Goal: Find specific page/section: Find specific page/section

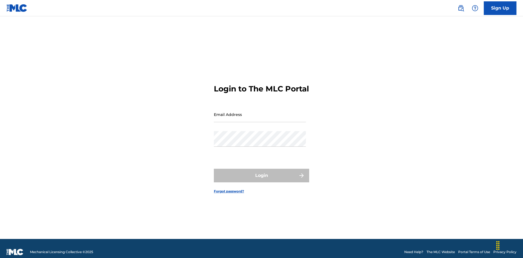
scroll to position [7, 0]
click at [260, 112] on input "Email Address" at bounding box center [260, 115] width 92 height 16
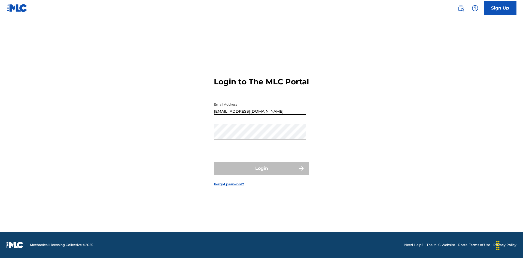
type input "[EMAIL_ADDRESS][DOMAIN_NAME]"
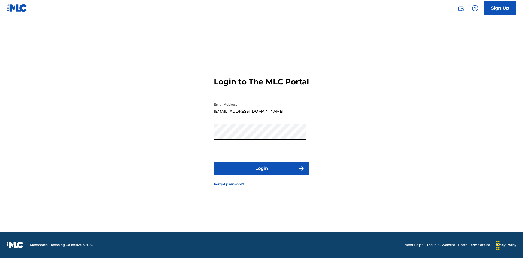
click at [262, 173] on button "Login" at bounding box center [261, 169] width 95 height 14
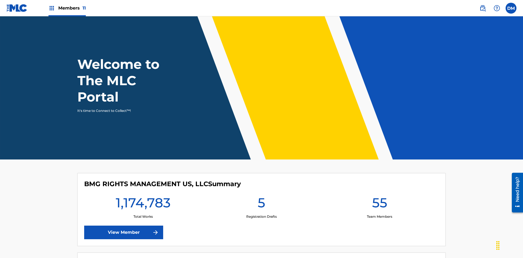
click at [67, 8] on span "Members 11" at bounding box center [72, 8] width 28 height 6
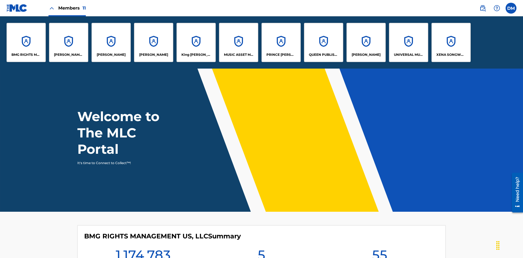
click at [409, 55] on p "UNIVERSAL MUSIC PUB GROUP" at bounding box center [409, 54] width 30 height 5
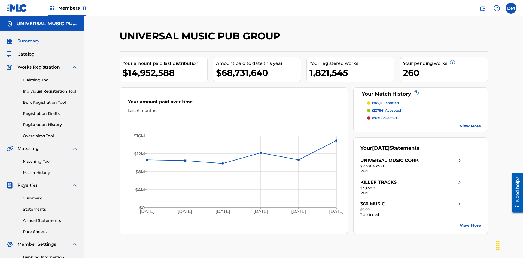
click at [26, 51] on span "Catalog" at bounding box center [25, 54] width 17 height 7
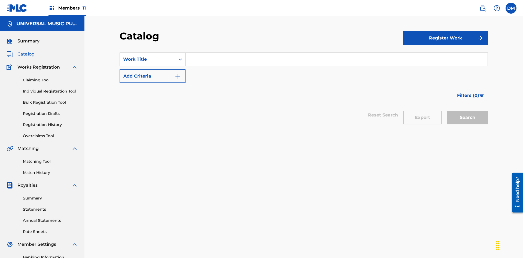
click at [469, 92] on span "Filters ( 0 )" at bounding box center [468, 95] width 22 height 7
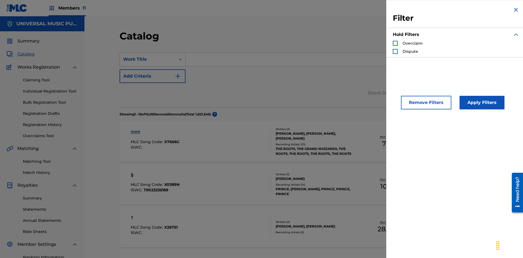
click at [395, 43] on div "Search Form" at bounding box center [395, 43] width 5 height 5
click at [481, 103] on button "Apply Filters" at bounding box center [482, 103] width 45 height 14
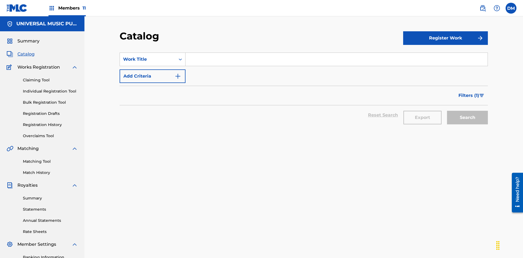
click at [469, 92] on span "Filters ( 1 )" at bounding box center [469, 95] width 21 height 7
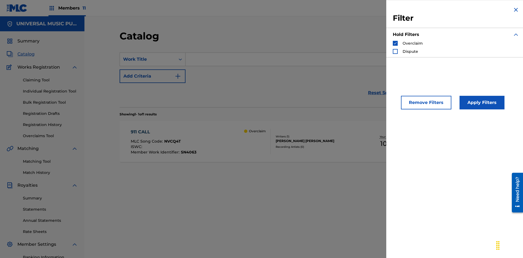
click at [395, 43] on img "Search Form" at bounding box center [396, 43] width 4 height 4
